Goal: Check status: Check status

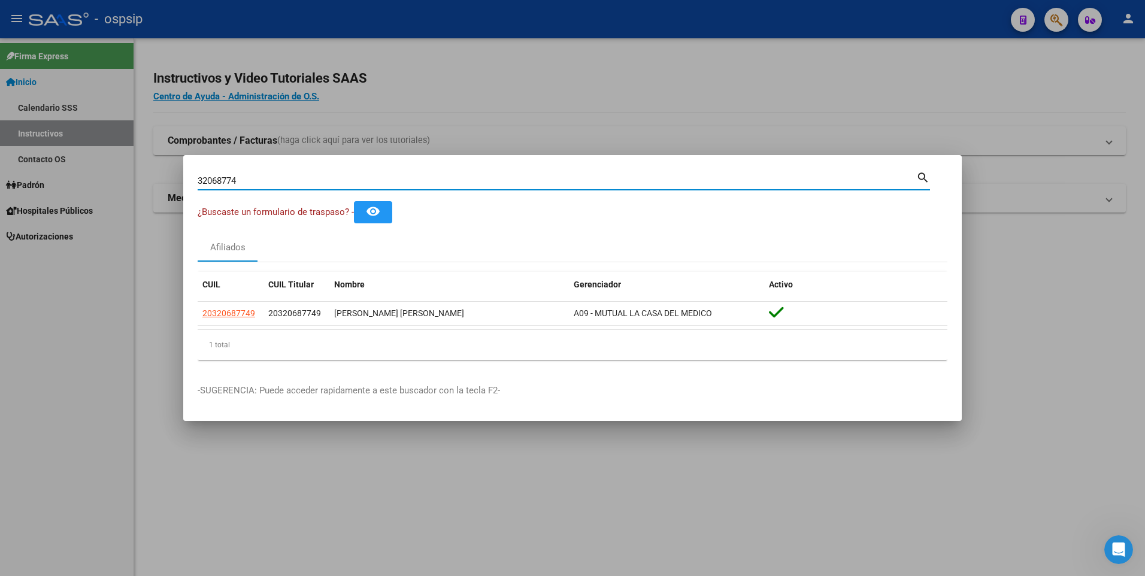
click at [487, 181] on input "32068774" at bounding box center [557, 180] width 719 height 11
type input "36826155"
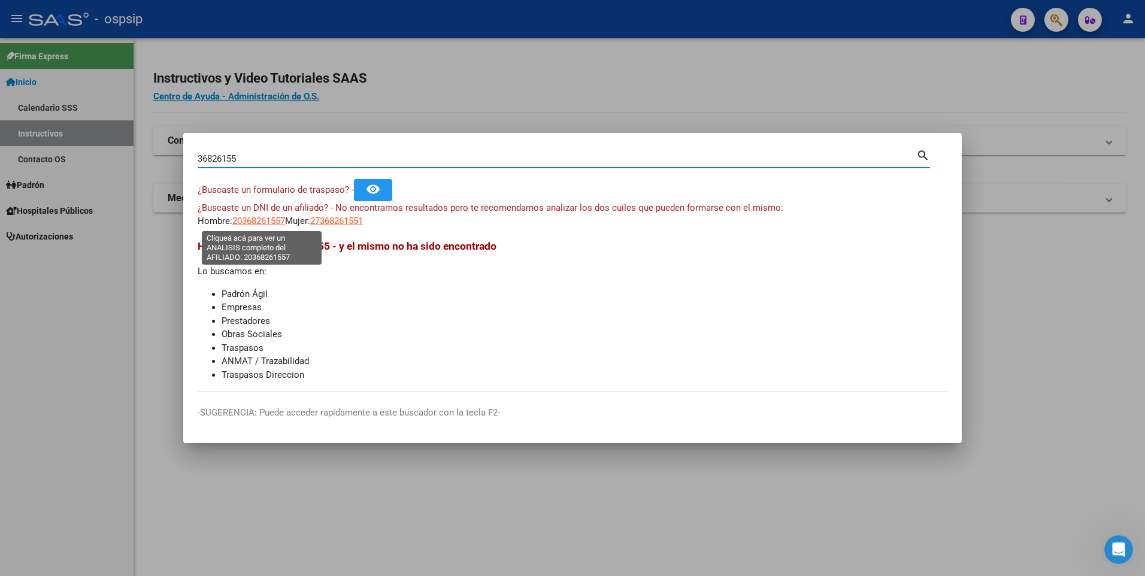
click at [268, 221] on span "20368261557" at bounding box center [258, 221] width 53 height 11
type textarea "20368261557"
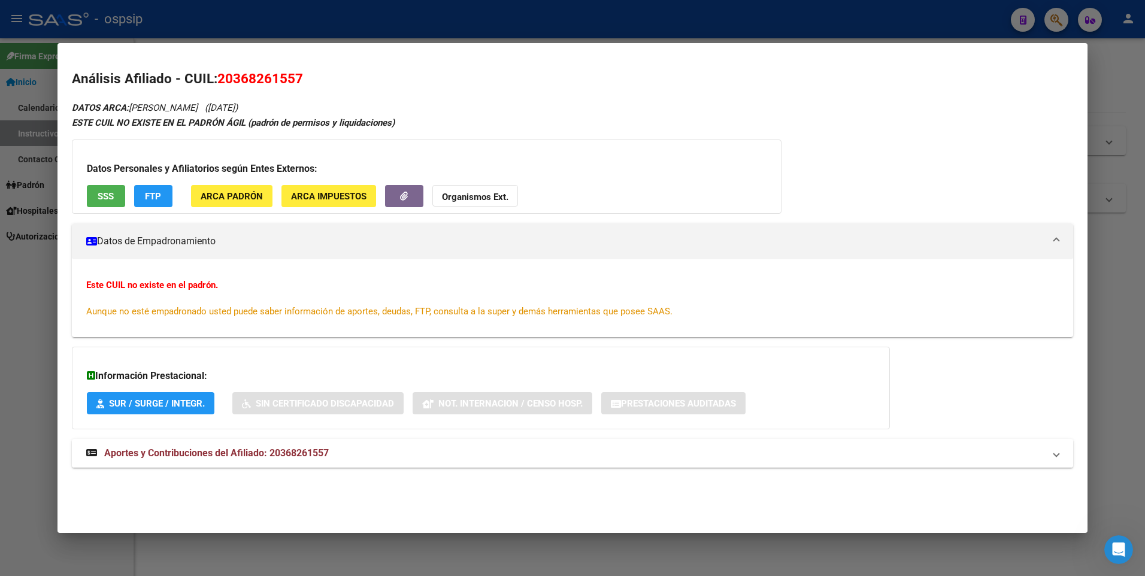
click at [307, 446] on mat-expansion-panel-header "Aportes y Contribuciones del Afiliado: 20368261557" at bounding box center [573, 453] width 1002 height 29
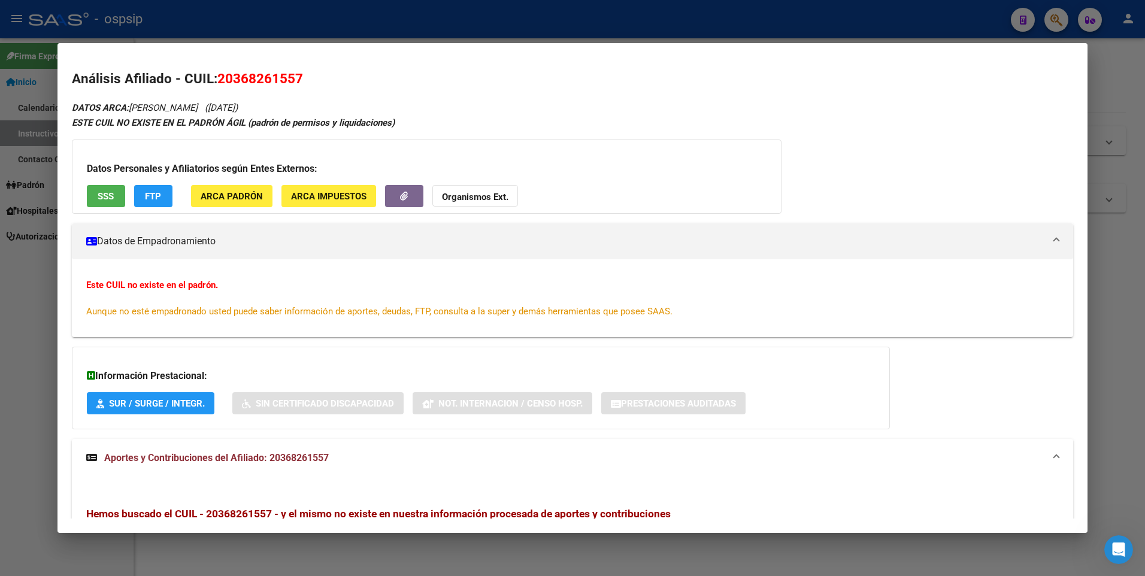
click at [116, 198] on button "SSS" at bounding box center [106, 196] width 38 height 22
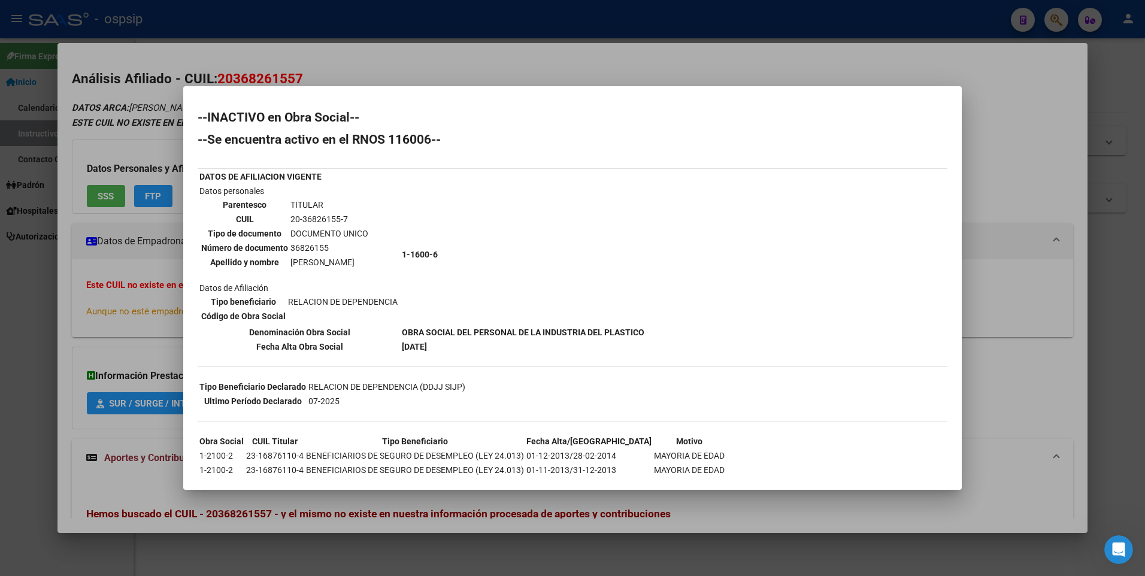
click at [140, 363] on div at bounding box center [572, 288] width 1145 height 576
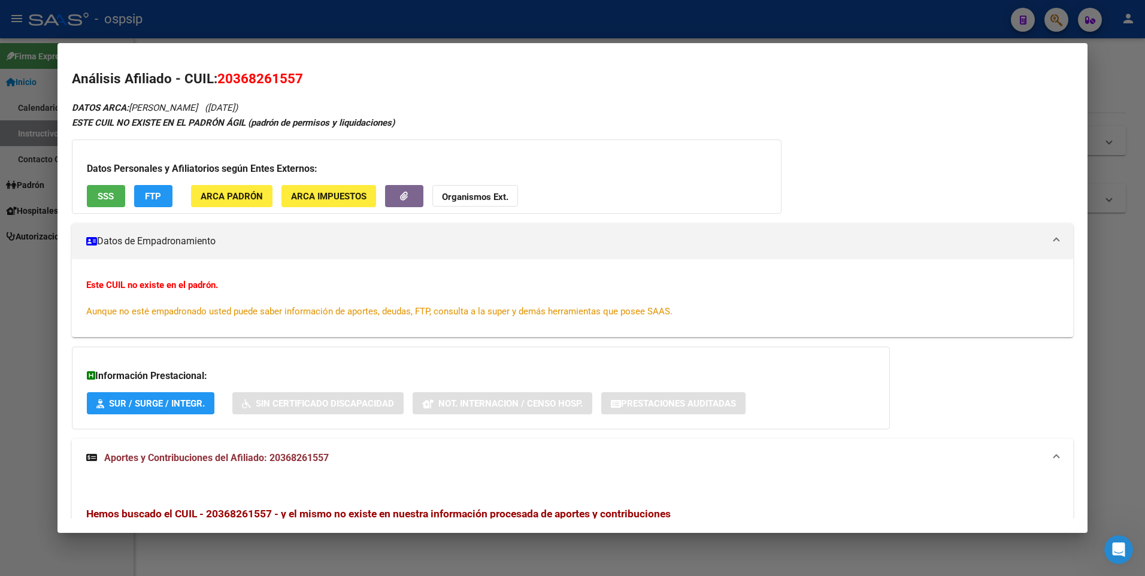
click at [99, 195] on span "SSS" at bounding box center [106, 196] width 16 height 11
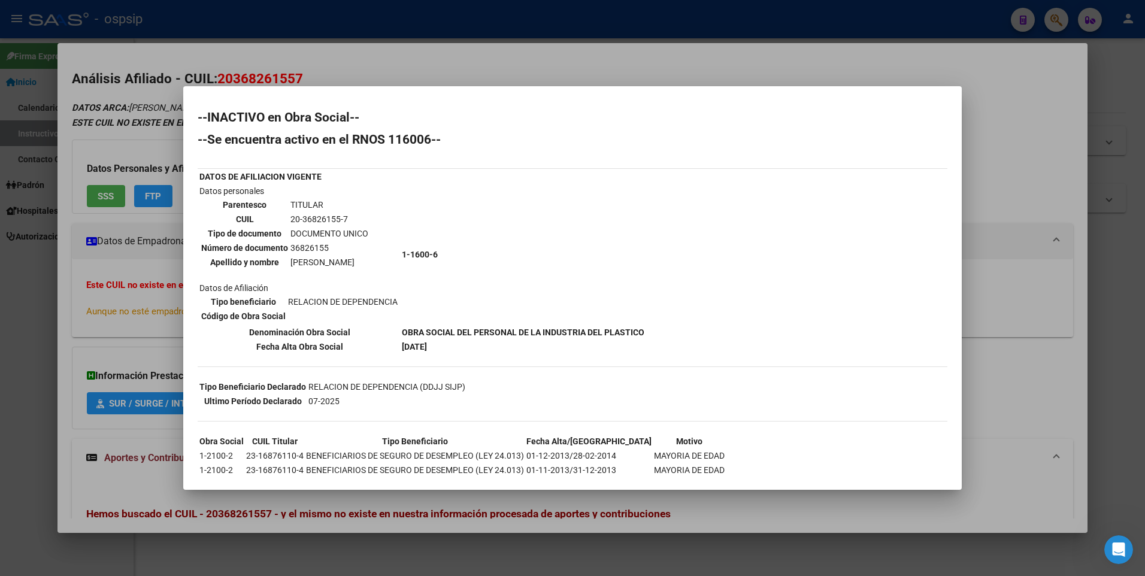
click at [117, 304] on div at bounding box center [572, 288] width 1145 height 576
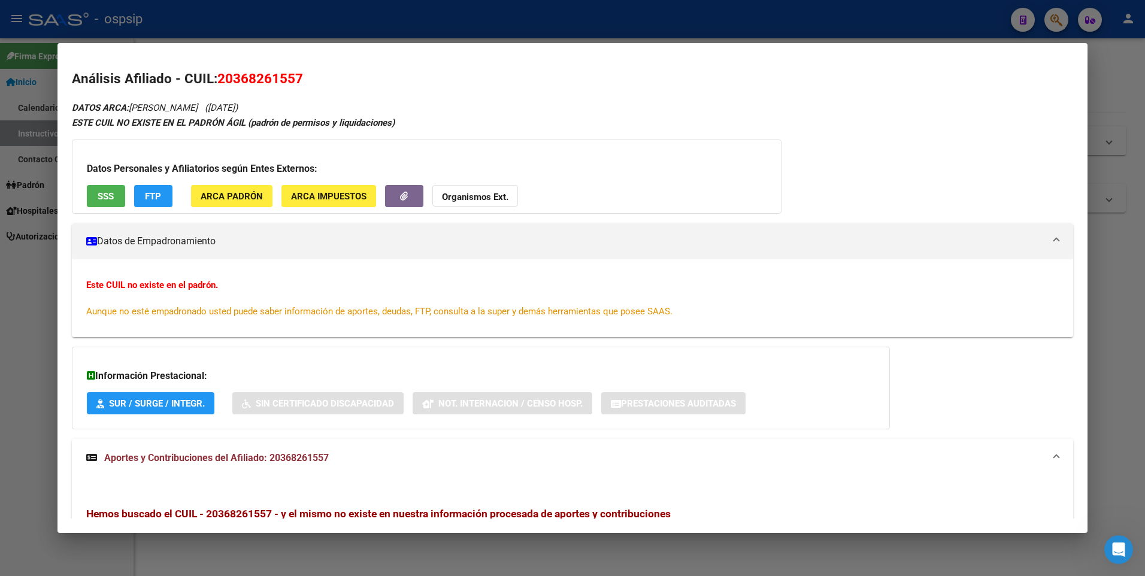
click at [376, 17] on div at bounding box center [572, 288] width 1145 height 576
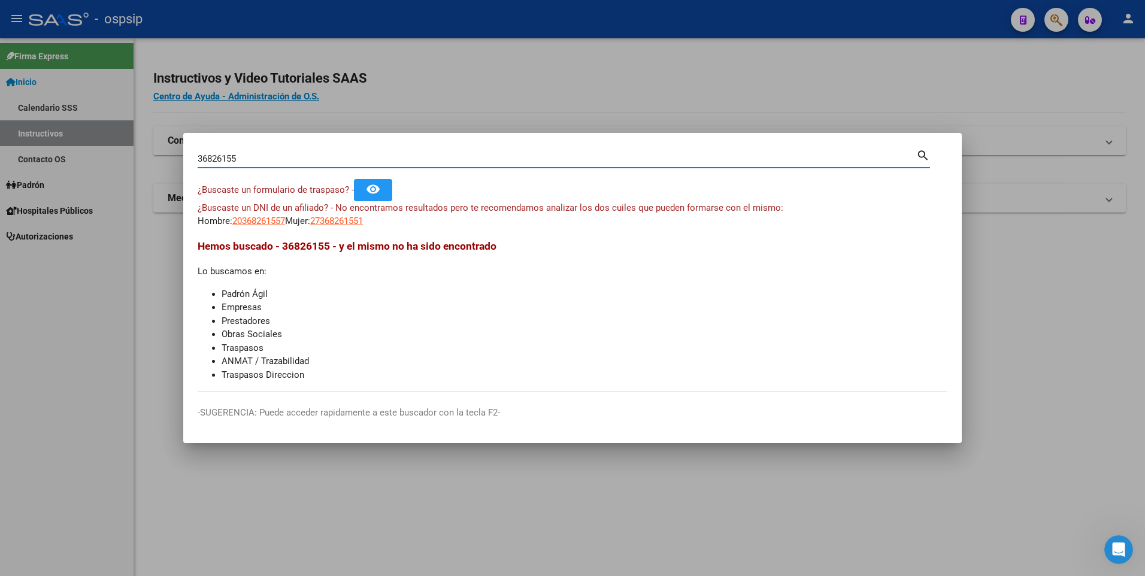
drag, startPoint x: 330, startPoint y: 162, endPoint x: 135, endPoint y: 160, distance: 194.6
click at [135, 160] on div "36826155 Buscar (apellido, dni, cuil, nro traspaso, cuit, obra social) search ¿…" at bounding box center [572, 288] width 1145 height 576
